Goal: Information Seeking & Learning: Learn about a topic

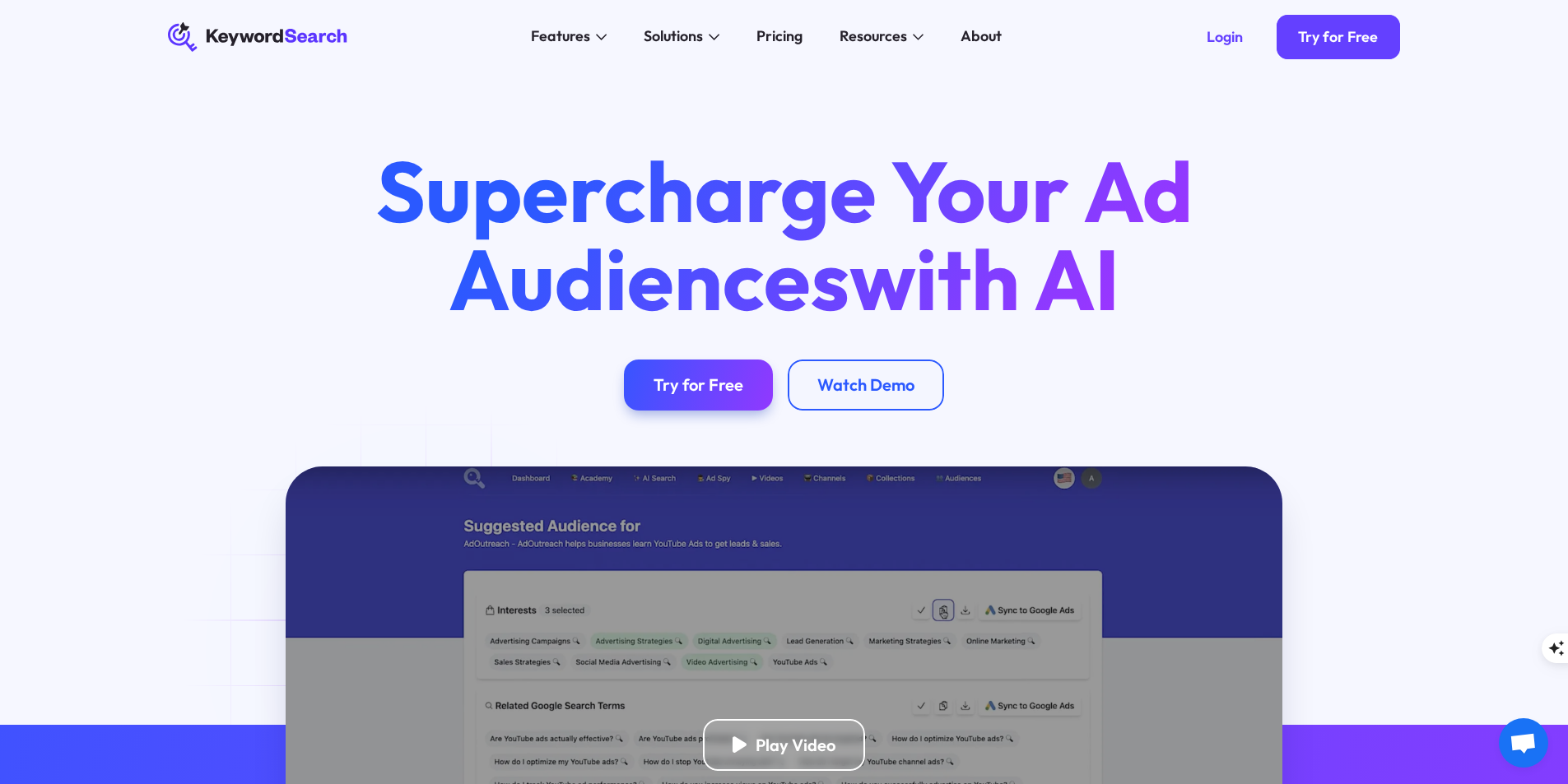
drag, startPoint x: 398, startPoint y: 38, endPoint x: 185, endPoint y: 43, distance: 213.1
click at [185, 44] on div "KeywordSearch Features AI Audience Builder Supercharge your Google and YouTube …" at bounding box center [784, 37] width 1292 height 74
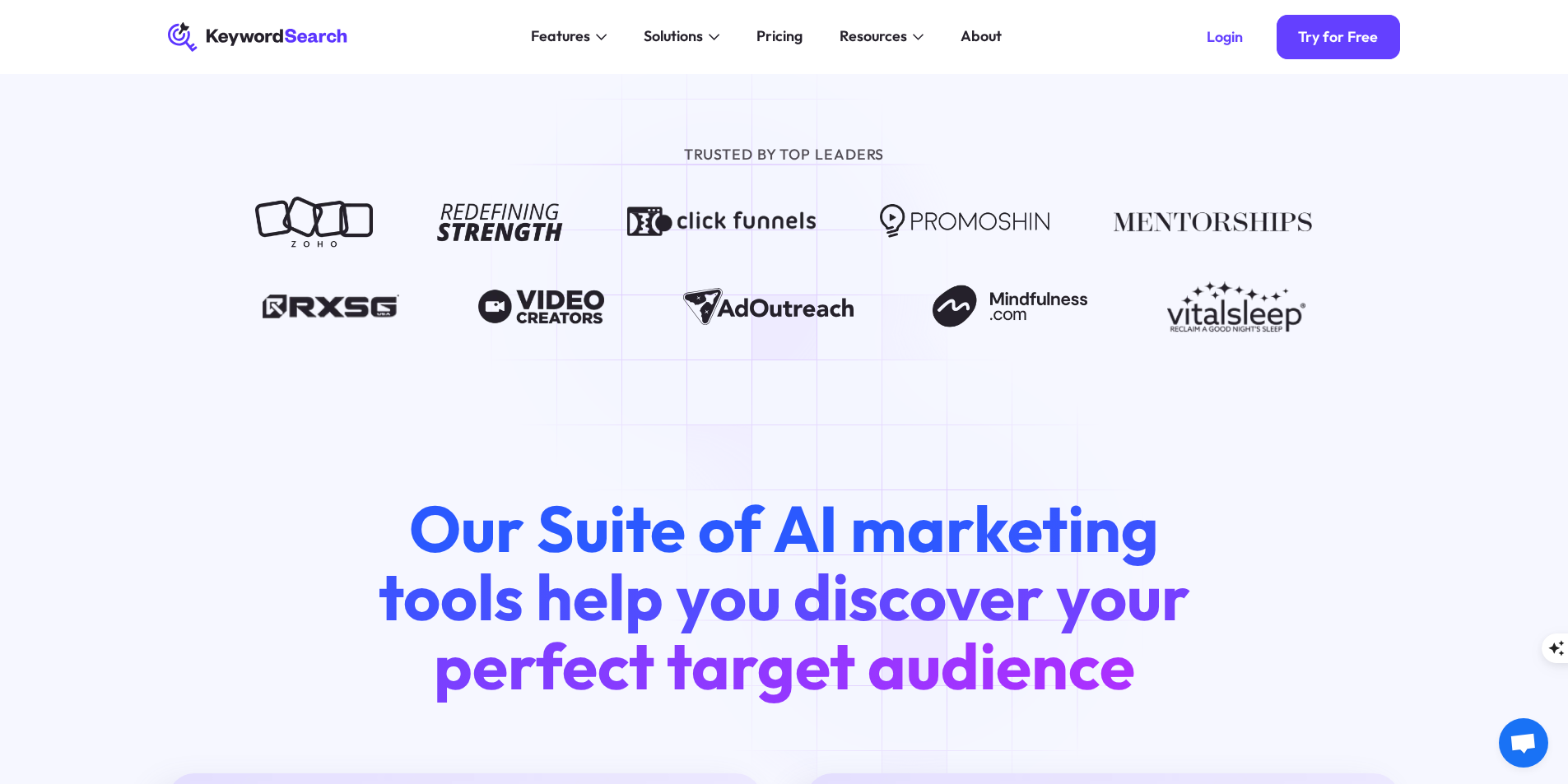
scroll to position [1317, 0]
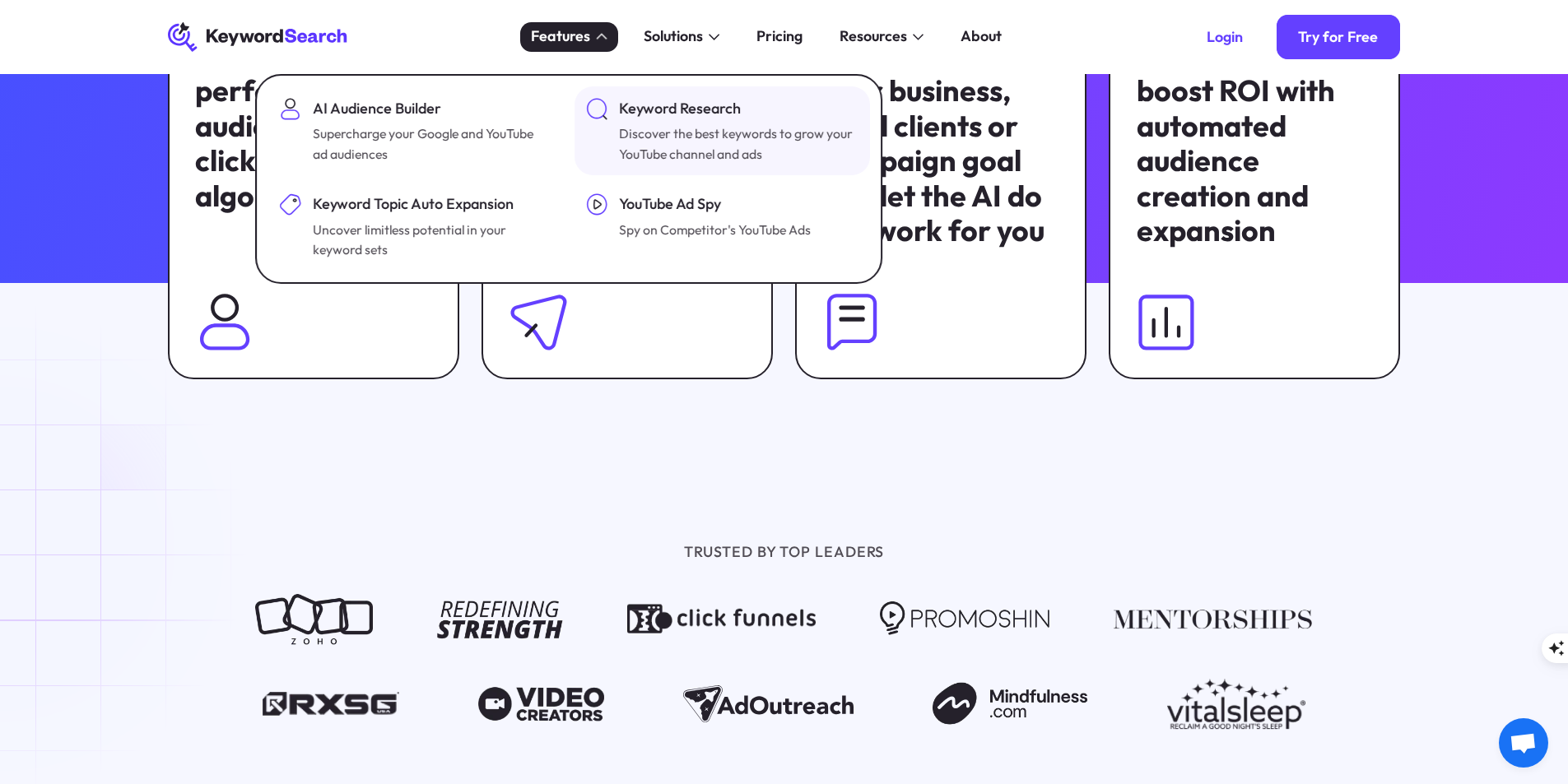
click at [661, 119] on div "Keyword Research" at bounding box center [736, 109] width 236 height 23
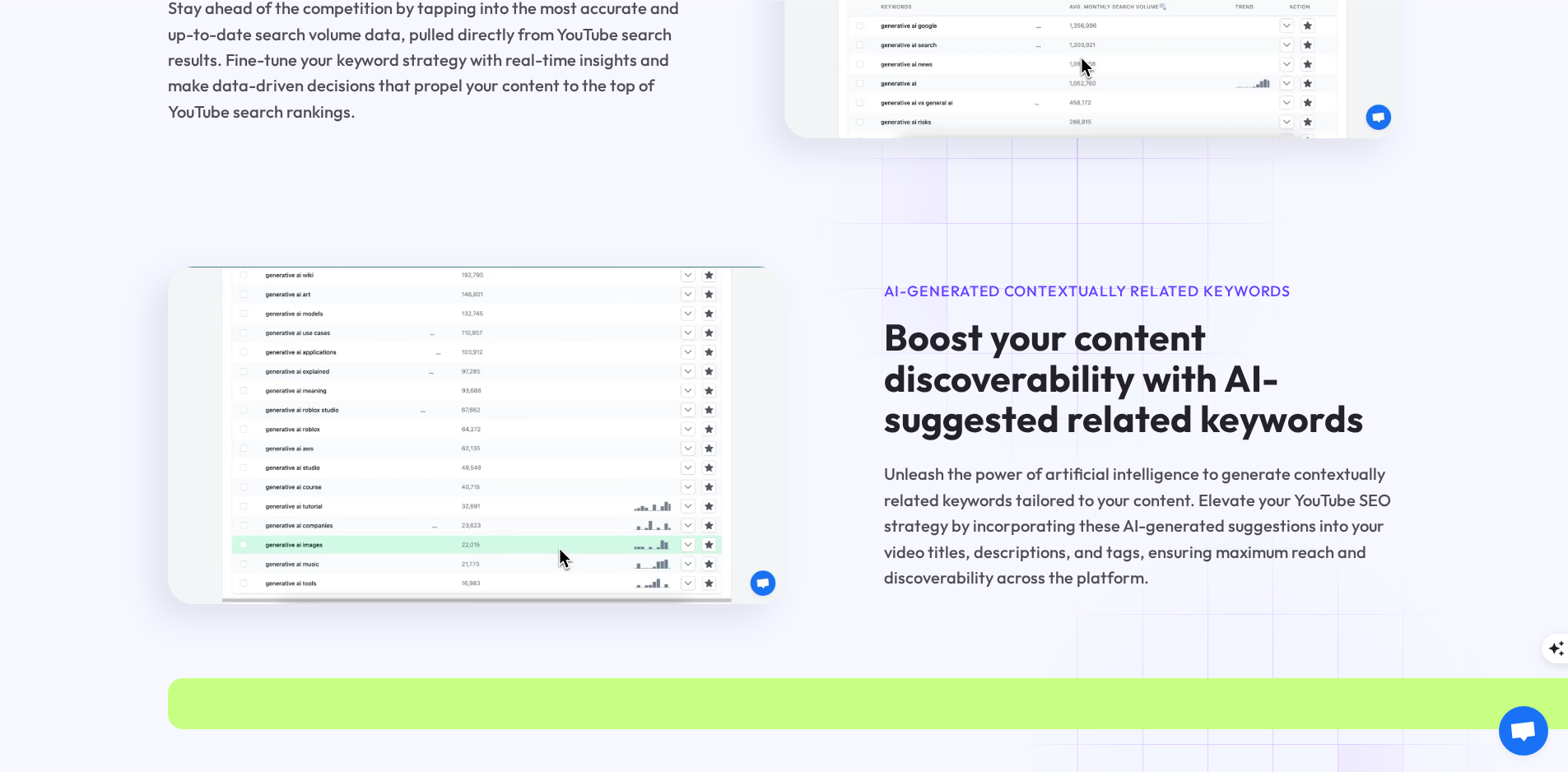
scroll to position [2552, 0]
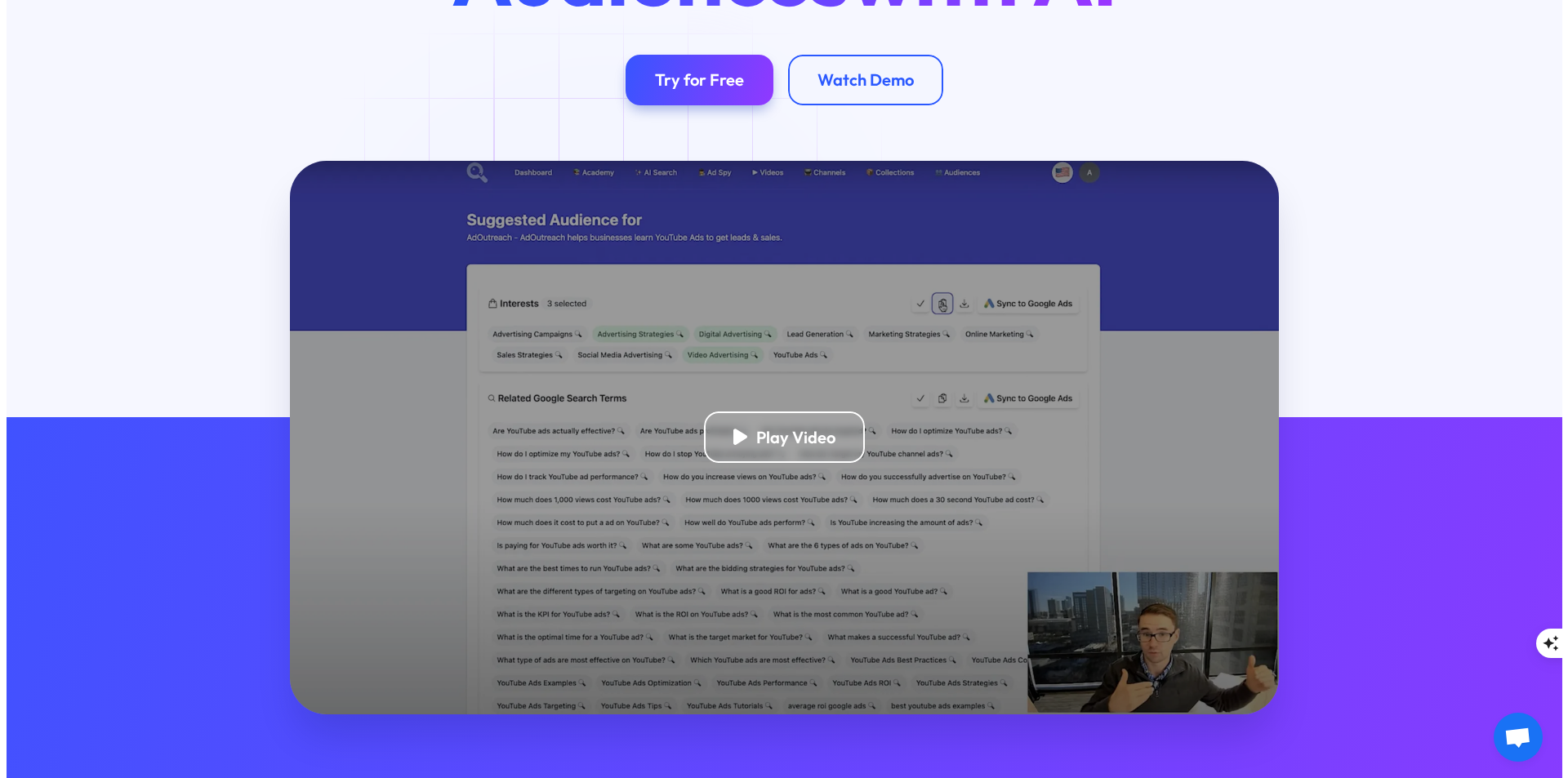
scroll to position [326, 0]
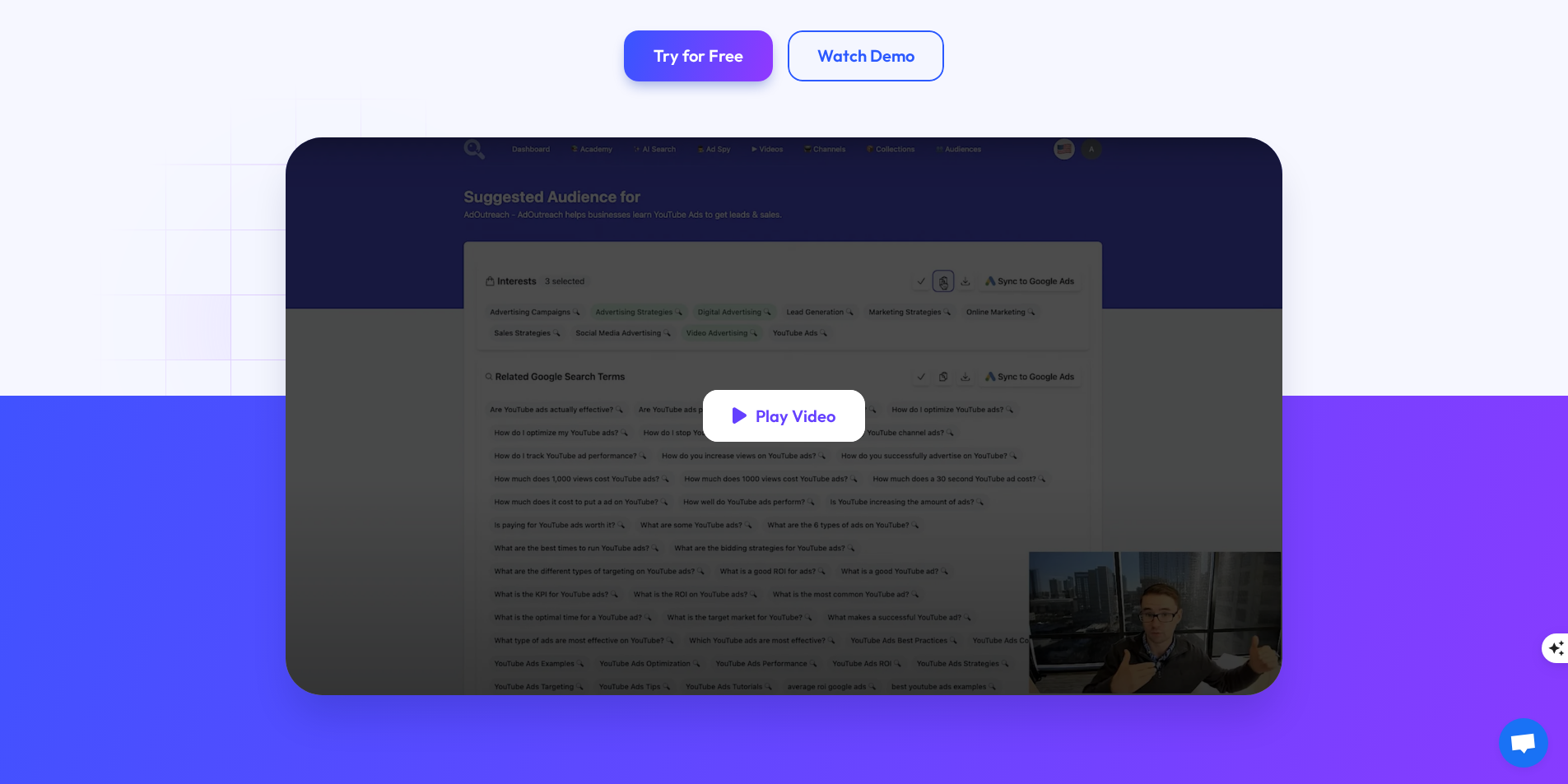
click at [790, 430] on div "Play Video" at bounding box center [784, 416] width 163 height 52
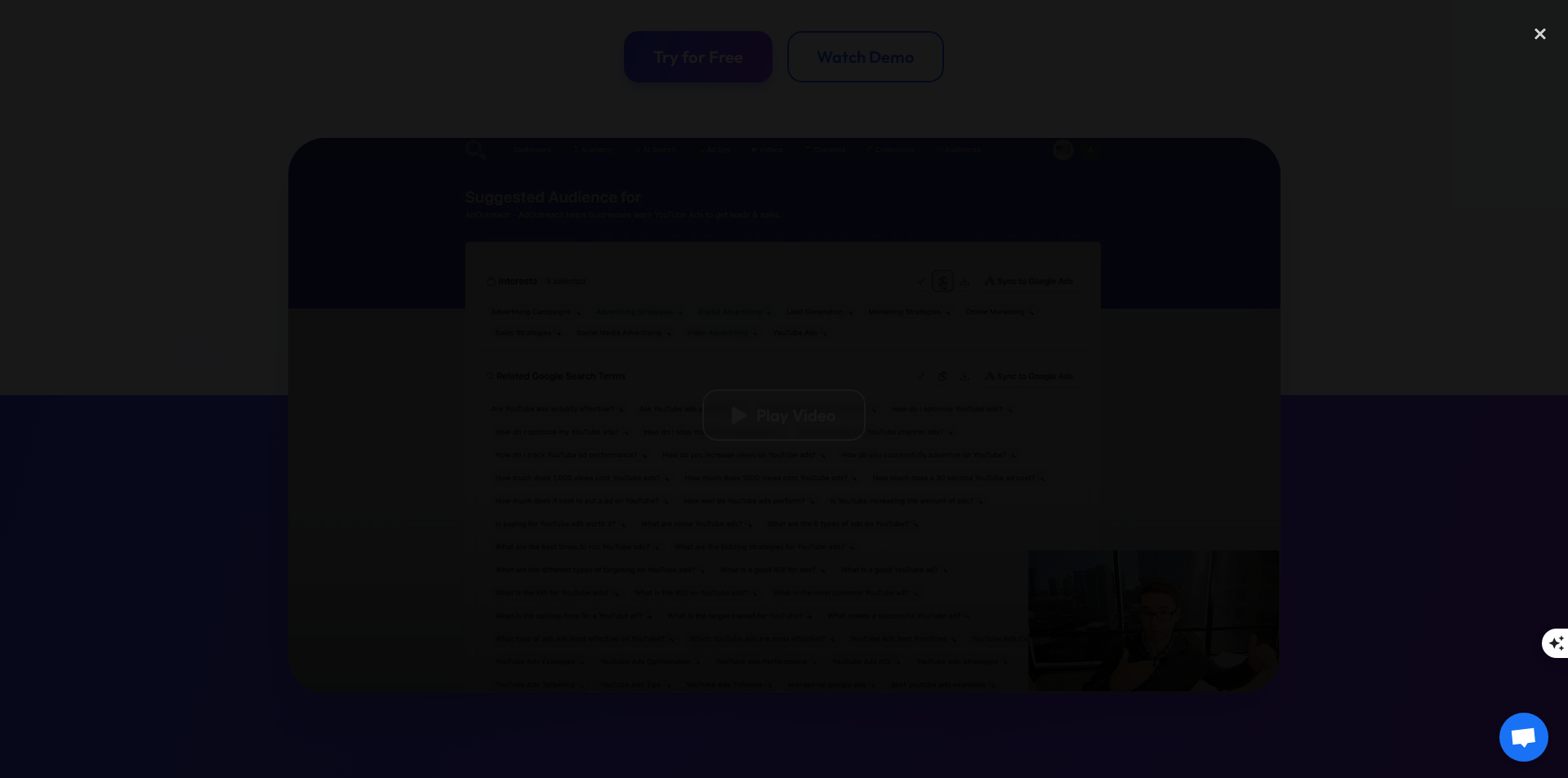
drag, startPoint x: 796, startPoint y: 424, endPoint x: 1382, endPoint y: 162, distance: 641.9
click at [1382, 162] on div at bounding box center [784, 389] width 1568 height 747
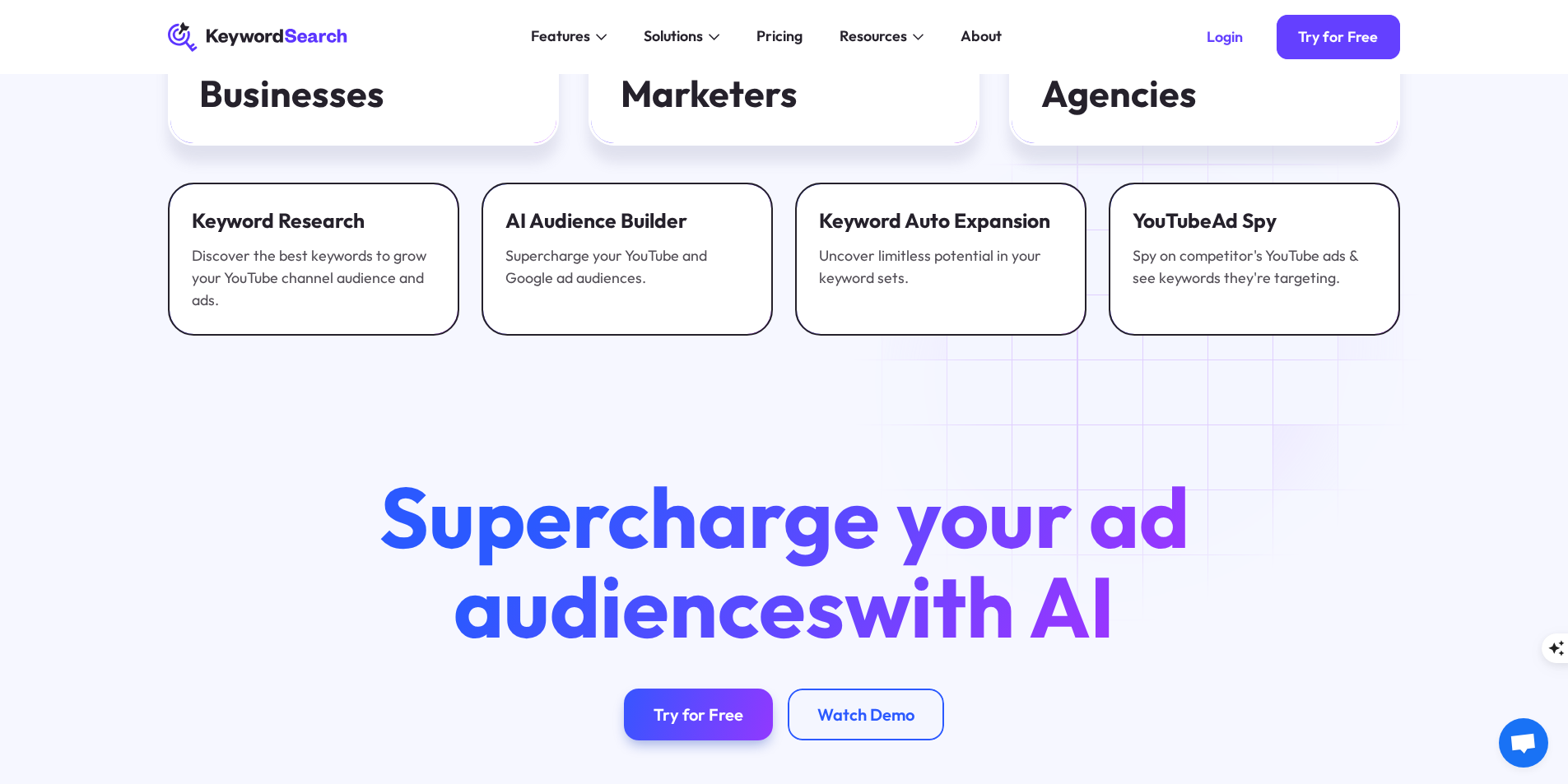
scroll to position [6008, 0]
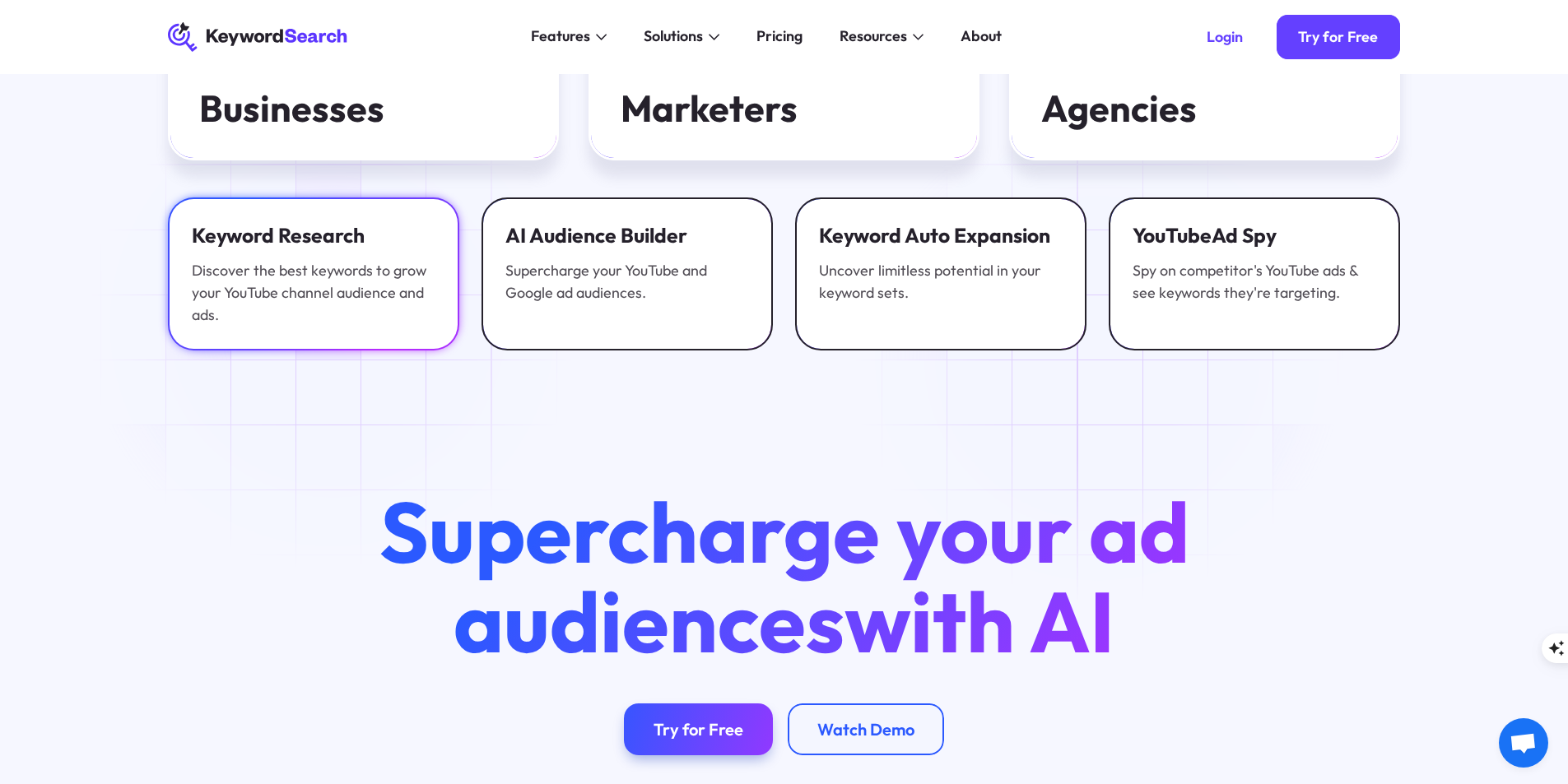
click at [334, 316] on link "Keyword Research Discover the best keywords to grow your YouTube channel audien…" at bounding box center [314, 274] width 291 height 153
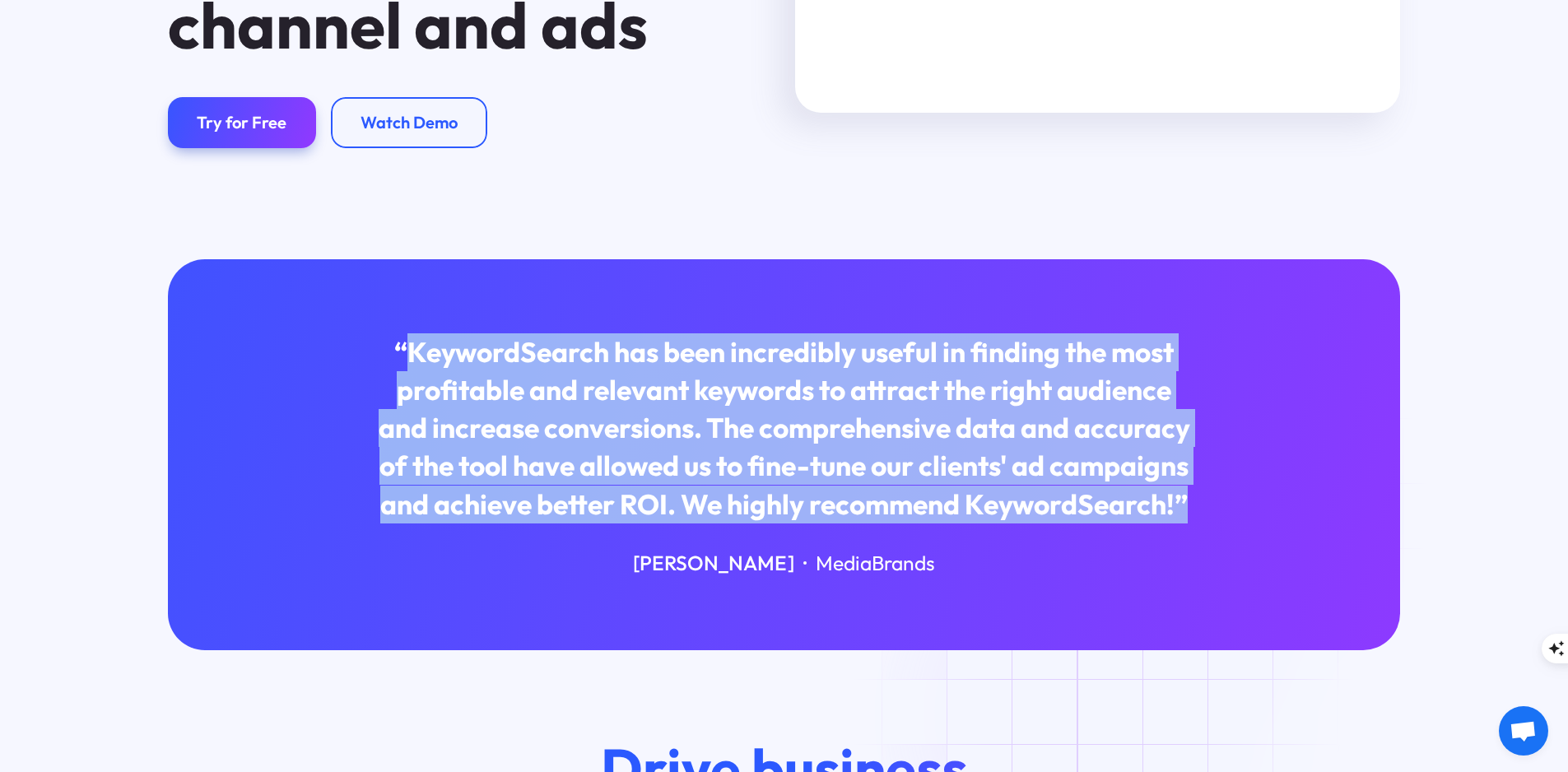
drag, startPoint x: 404, startPoint y: 354, endPoint x: 1192, endPoint y: 512, distance: 803.7
click at [1192, 512] on div "“KeywordSearch has been incredibly useful in finding the most profitable and re…" at bounding box center [784, 429] width 827 height 190
copy div "KeywordSearch has been incredibly useful in finding the most profitable and rel…"
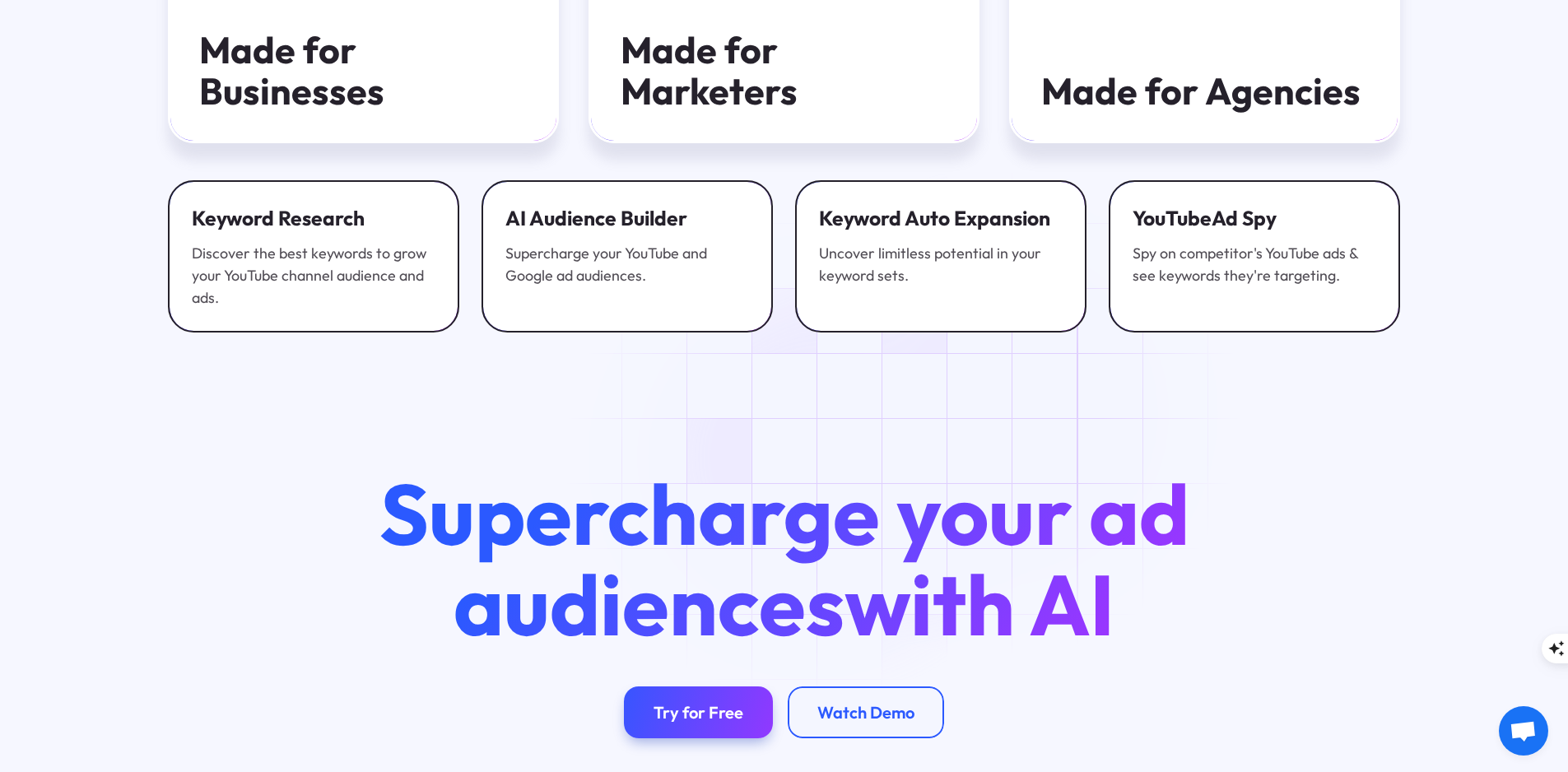
scroll to position [5951, 0]
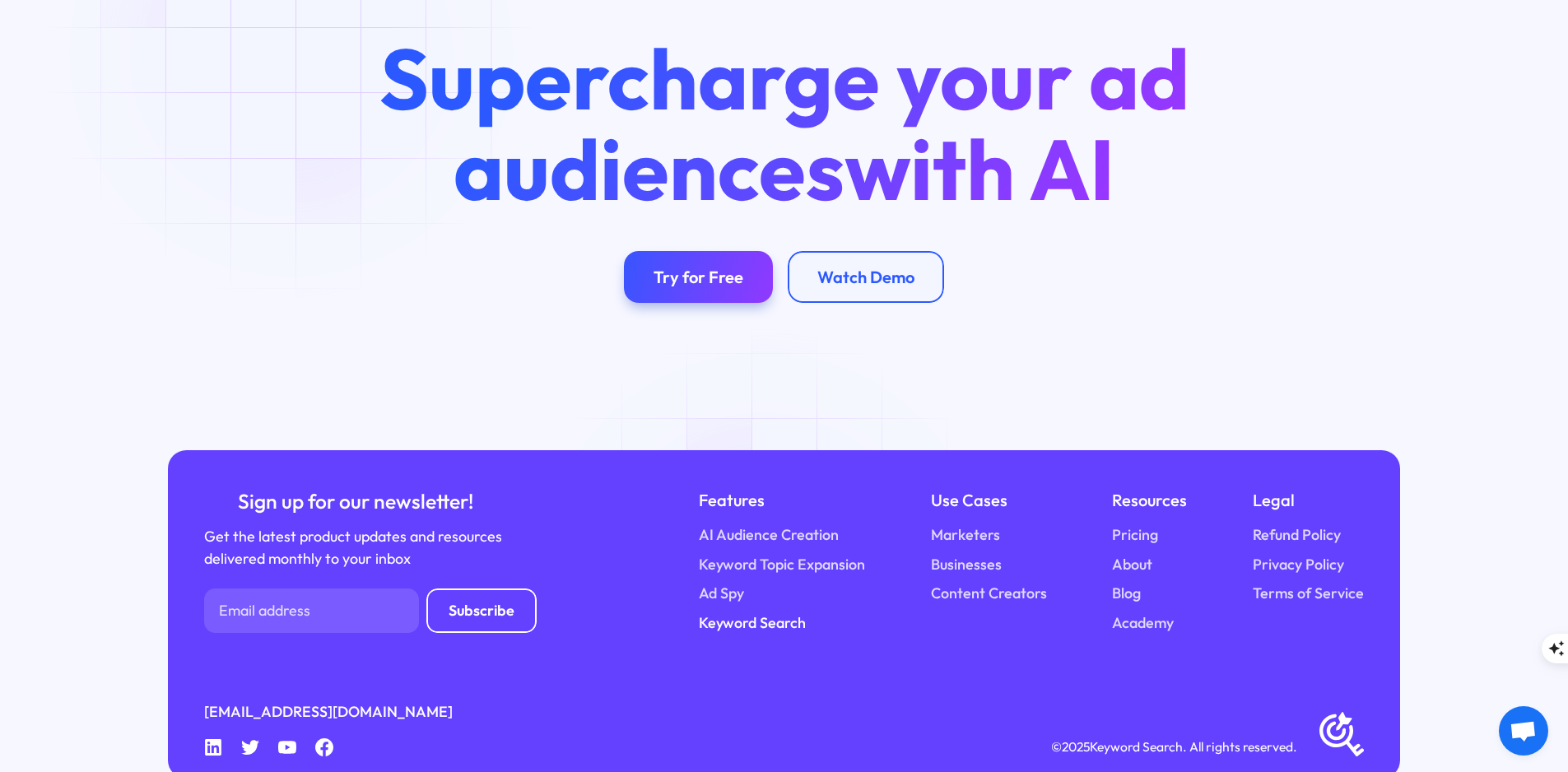
click at [770, 612] on link "Keyword Search" at bounding box center [752, 623] width 107 height 23
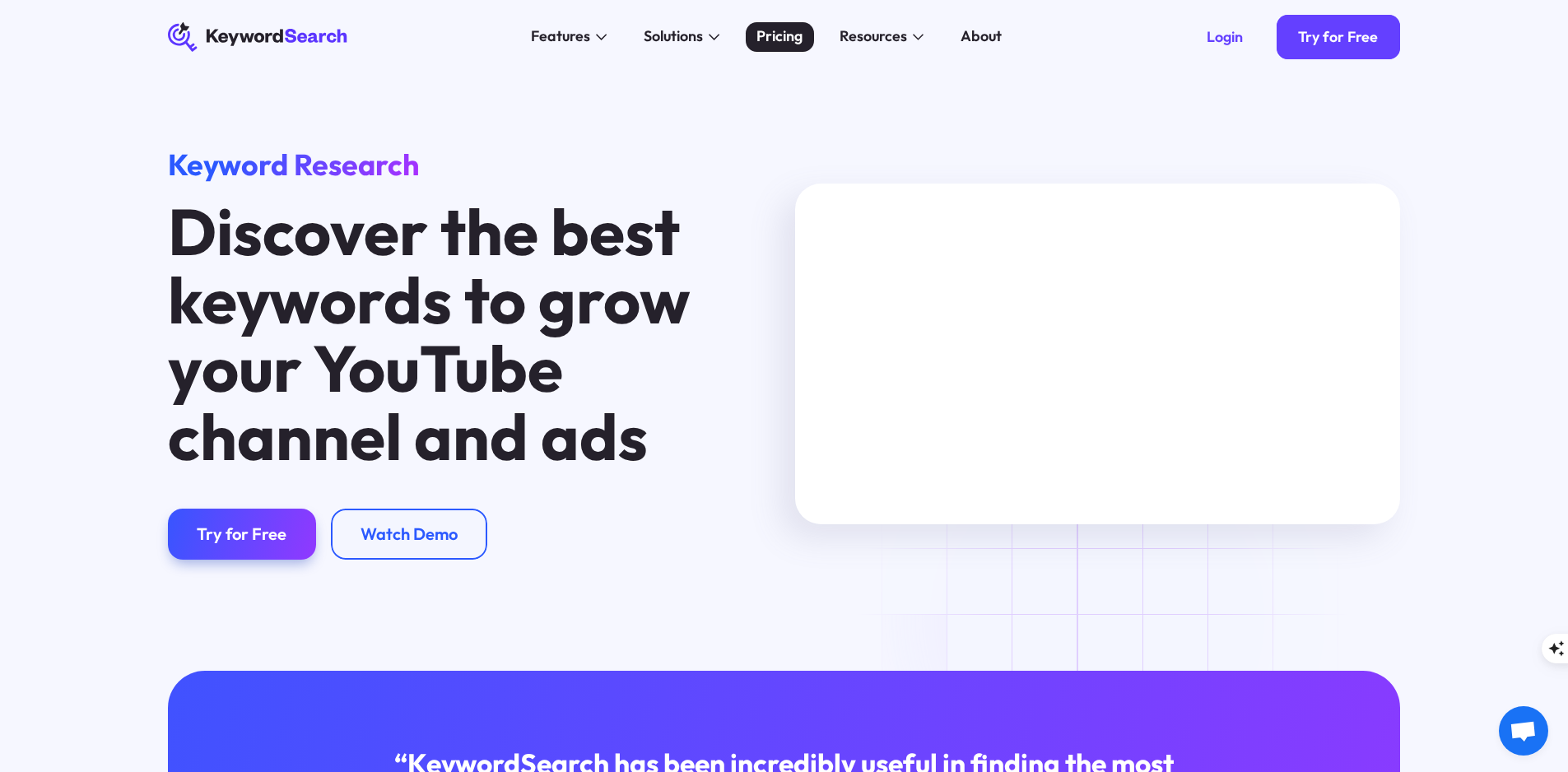
click at [775, 42] on div "Pricing" at bounding box center [779, 37] width 46 height 23
